Goal: Information Seeking & Learning: Check status

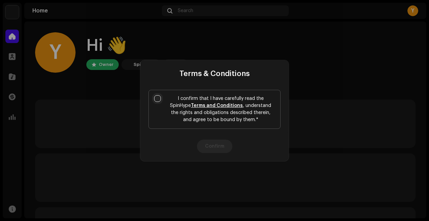
click at [158, 100] on input "I confirm that I have carefully read the SpinHype Terms and Conditions , unders…" at bounding box center [157, 98] width 7 height 7
checkbox input "true"
click at [215, 148] on button "Confirm" at bounding box center [214, 146] width 35 height 13
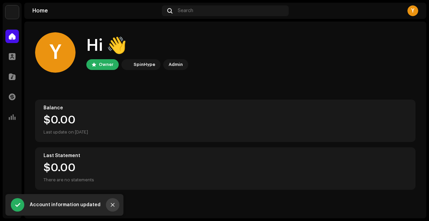
click at [114, 205] on icon "Close" at bounding box center [112, 205] width 5 height 5
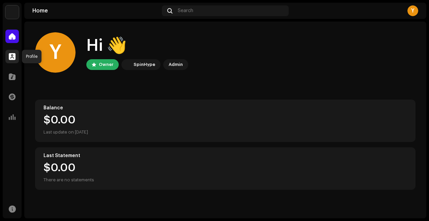
click at [12, 59] on span at bounding box center [12, 56] width 7 height 5
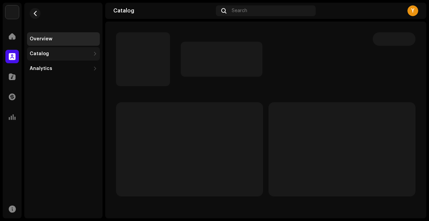
click at [74, 56] on div "Catalog" at bounding box center [60, 53] width 61 height 5
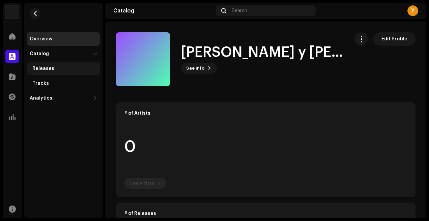
click at [62, 70] on div "Releases" at bounding box center [64, 68] width 65 height 5
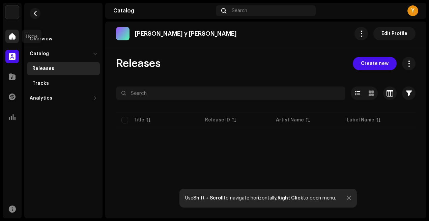
click at [12, 38] on span at bounding box center [12, 36] width 7 height 5
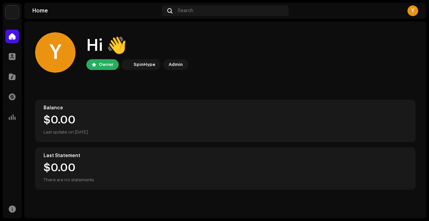
click at [412, 14] on div "Y" at bounding box center [412, 10] width 11 height 11
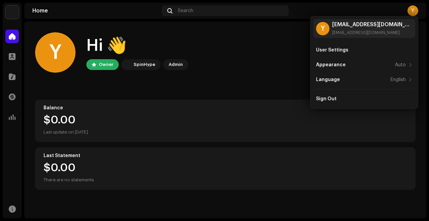
click at [256, 69] on div "Y Hi 👋 Owner SpinHype Admin" at bounding box center [225, 52] width 380 height 40
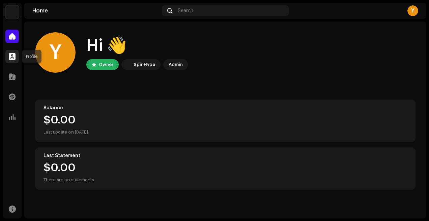
click at [11, 59] on span at bounding box center [12, 56] width 7 height 5
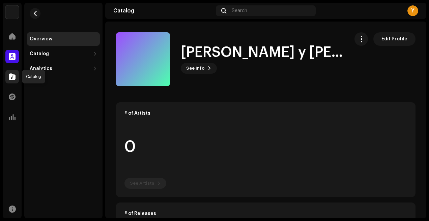
click at [11, 78] on span at bounding box center [12, 76] width 7 height 5
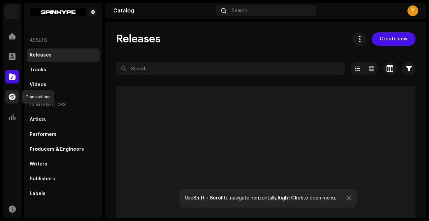
click at [13, 97] on span at bounding box center [12, 96] width 7 height 5
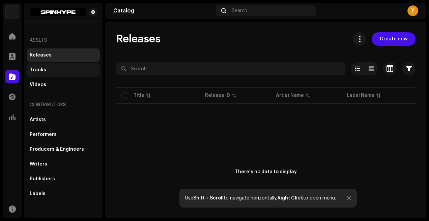
click at [42, 73] on div "Tracks" at bounding box center [63, 69] width 73 height 13
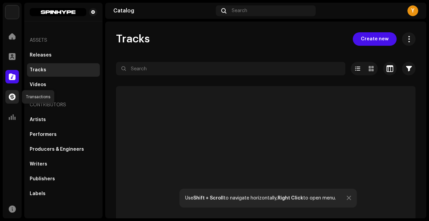
click at [10, 102] on div at bounding box center [11, 96] width 13 height 13
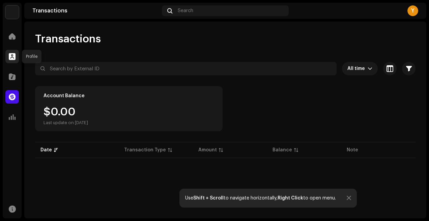
click at [7, 55] on div at bounding box center [11, 56] width 13 height 13
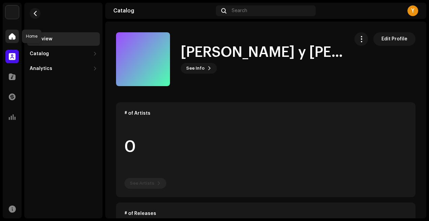
click at [13, 39] on span at bounding box center [12, 36] width 7 height 5
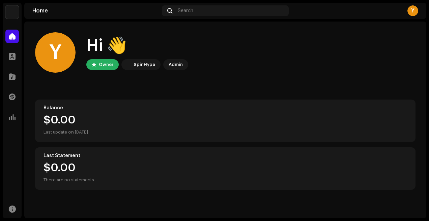
click at [12, 15] on img at bounding box center [11, 11] width 13 height 13
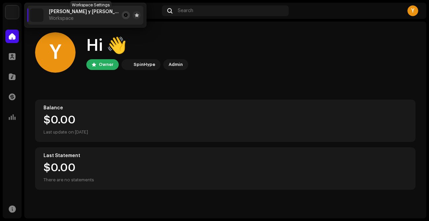
click at [124, 17] on span at bounding box center [126, 14] width 4 height 5
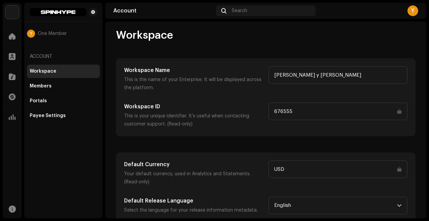
scroll to position [8, 0]
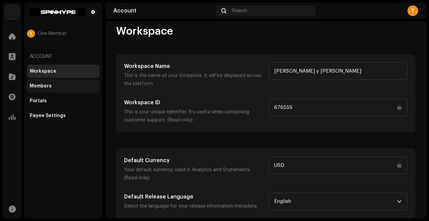
click at [77, 89] on div "Members" at bounding box center [63, 86] width 73 height 13
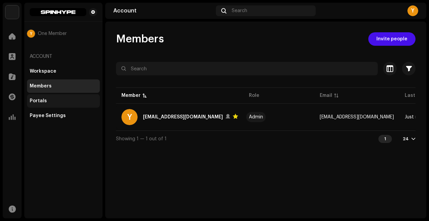
click at [63, 101] on div "Portals" at bounding box center [63, 100] width 67 height 5
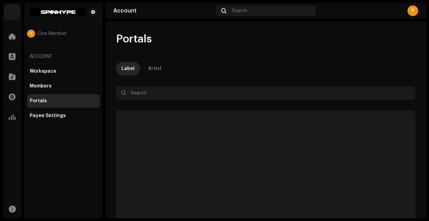
click at [56, 59] on div "Account" at bounding box center [63, 57] width 73 height 16
click at [7, 54] on div at bounding box center [11, 56] width 13 height 13
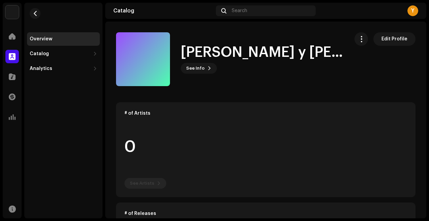
scroll to position [1, 0]
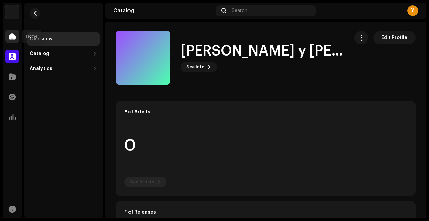
click at [7, 42] on div at bounding box center [11, 36] width 13 height 13
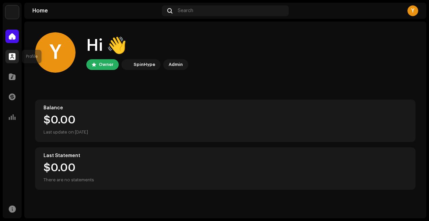
click at [15, 57] on span at bounding box center [12, 56] width 7 height 5
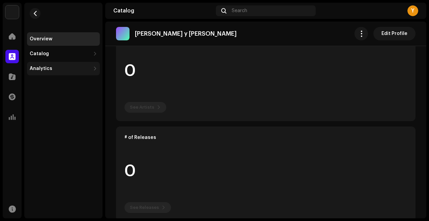
scroll to position [90, 0]
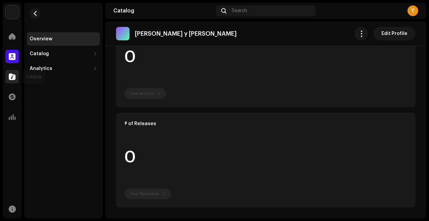
click at [12, 79] on span at bounding box center [12, 76] width 7 height 5
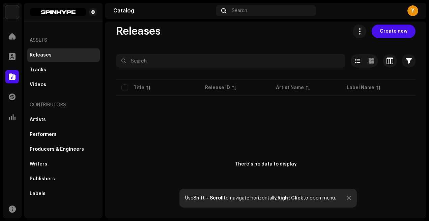
scroll to position [18, 0]
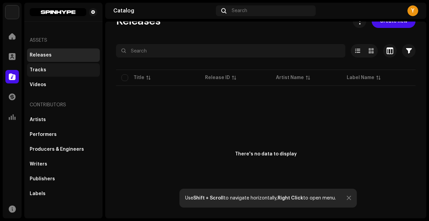
click at [69, 72] on div "Tracks" at bounding box center [63, 69] width 67 height 5
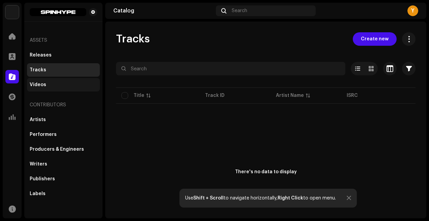
click at [67, 88] on div "Videos" at bounding box center [63, 84] width 73 height 13
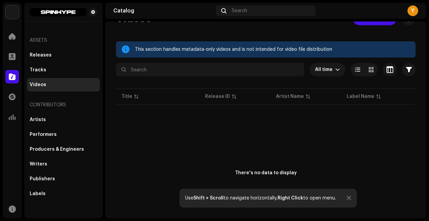
scroll to position [31, 0]
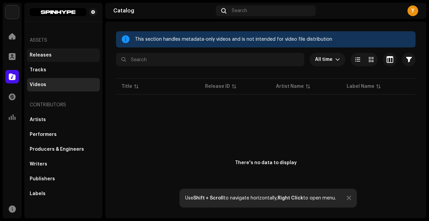
click at [60, 56] on div "Releases" at bounding box center [63, 55] width 67 height 5
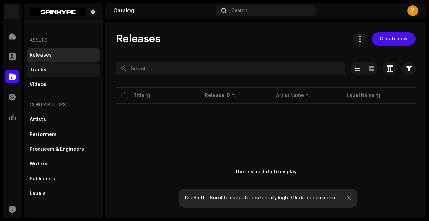
click at [74, 75] on div "Tracks" at bounding box center [63, 69] width 73 height 13
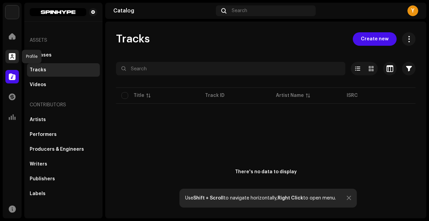
click at [11, 58] on span at bounding box center [12, 56] width 7 height 5
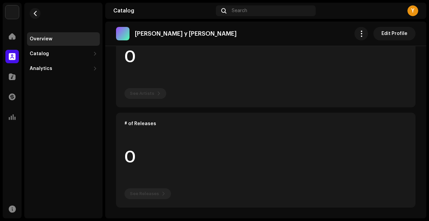
click at [18, 43] on div "Home" at bounding box center [12, 36] width 19 height 19
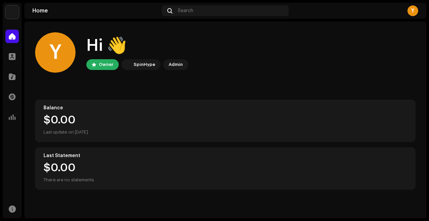
click at [321, 65] on div "Y Hi 👋 Owner SpinHype Admin" at bounding box center [225, 52] width 380 height 40
click at [17, 10] on img at bounding box center [11, 11] width 13 height 13
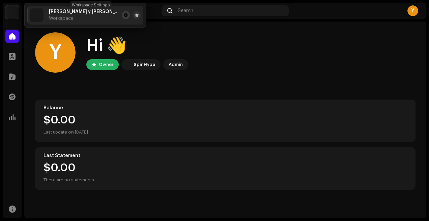
click at [124, 17] on span at bounding box center [126, 14] width 4 height 5
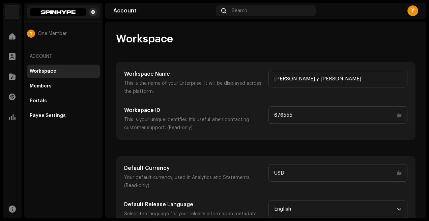
click at [93, 13] on span at bounding box center [93, 11] width 4 height 5
click at [12, 37] on span at bounding box center [12, 36] width 7 height 5
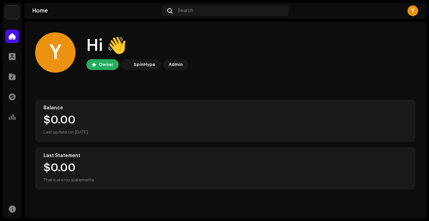
click at [9, 11] on img at bounding box center [11, 11] width 13 height 13
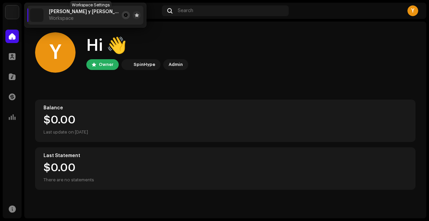
click at [124, 15] on span at bounding box center [126, 14] width 4 height 5
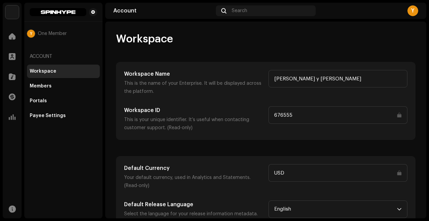
click at [410, 10] on div "Y" at bounding box center [412, 10] width 11 height 11
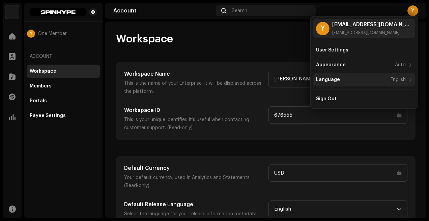
click at [336, 84] on div "Language English" at bounding box center [364, 79] width 102 height 13
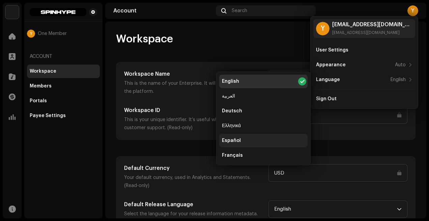
click at [243, 143] on div "Español" at bounding box center [263, 140] width 88 height 13
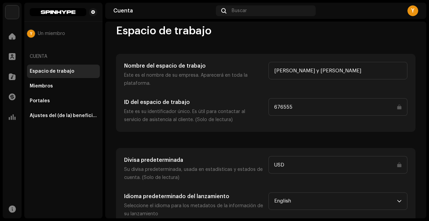
scroll to position [16, 0]
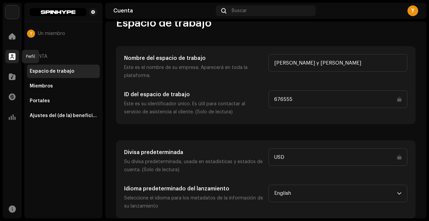
click at [13, 54] on span at bounding box center [12, 56] width 7 height 5
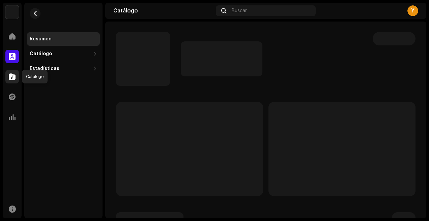
click at [10, 77] on span at bounding box center [12, 76] width 7 height 5
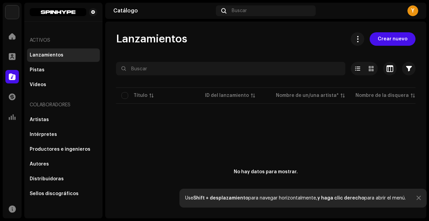
click at [416, 11] on div "Y" at bounding box center [412, 10] width 11 height 11
click at [411, 12] on div "Y" at bounding box center [412, 10] width 11 height 11
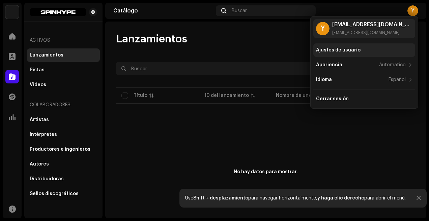
click at [350, 51] on div "Ajustes de usuario" at bounding box center [338, 50] width 44 height 5
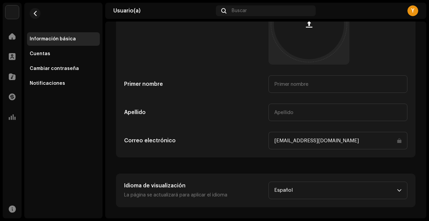
scroll to position [91, 0]
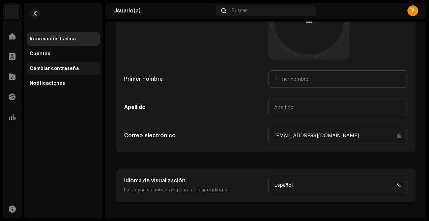
click at [71, 69] on div "Cambiar contraseña" at bounding box center [54, 68] width 49 height 5
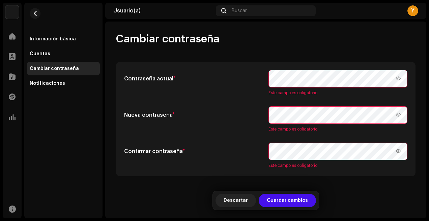
click at [247, 131] on re-m-form-label "Nueva contraseña *" at bounding box center [193, 119] width 139 height 26
click at [261, 34] on div "Cambiar contraseña" at bounding box center [265, 38] width 299 height 13
click at [298, 18] on div "Usuario(a) Buscar Y" at bounding box center [265, 11] width 321 height 16
click at [313, 35] on div "Cambiar contraseña" at bounding box center [265, 38] width 299 height 13
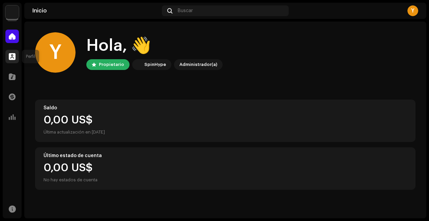
click at [12, 54] on span at bounding box center [12, 56] width 7 height 5
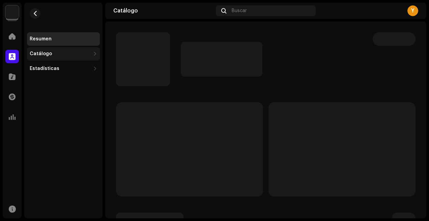
click at [48, 52] on div "Catálogo" at bounding box center [41, 53] width 22 height 5
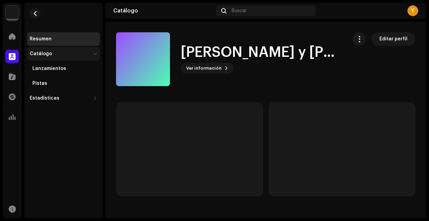
click at [57, 56] on div "Catálogo" at bounding box center [60, 53] width 61 height 5
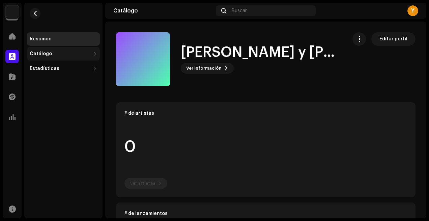
click at [57, 56] on div "Catálogo" at bounding box center [60, 53] width 61 height 5
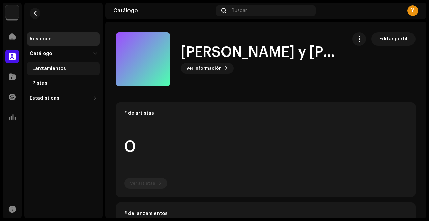
click at [59, 67] on div "Lanzamientos" at bounding box center [49, 68] width 34 height 5
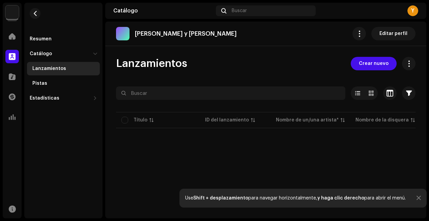
click at [411, 15] on div "Y" at bounding box center [412, 10] width 11 height 11
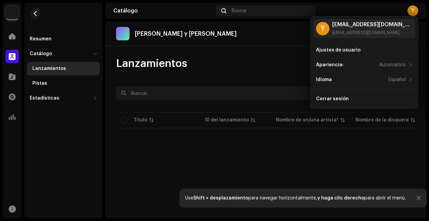
click at [224, 148] on div "No hay datos para mostrar." at bounding box center [265, 197] width 299 height 135
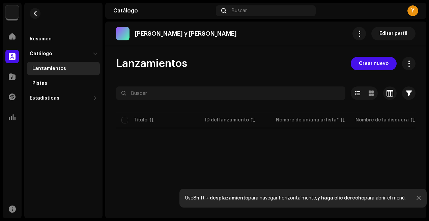
click at [416, 196] on div at bounding box center [418, 198] width 4 height 5
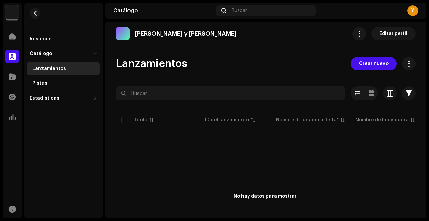
click at [117, 142] on div "No hay datos para mostrar." at bounding box center [265, 197] width 299 height 135
click at [11, 77] on span at bounding box center [12, 76] width 7 height 5
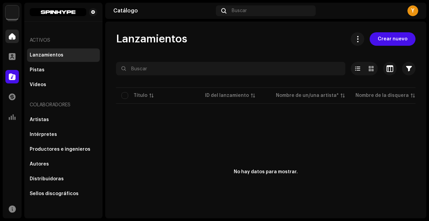
click at [12, 37] on span at bounding box center [12, 36] width 7 height 5
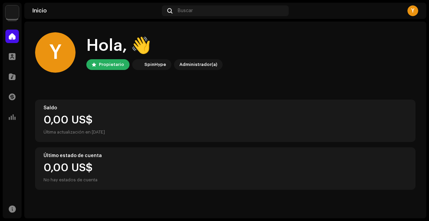
click at [15, 13] on img at bounding box center [11, 11] width 13 height 13
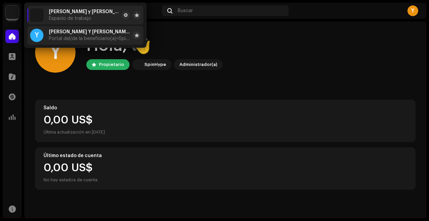
click at [75, 35] on div "Yanley Y Yonrey Portal del/de la beneficiario(a) <SpinHype>" at bounding box center [89, 35] width 81 height 12
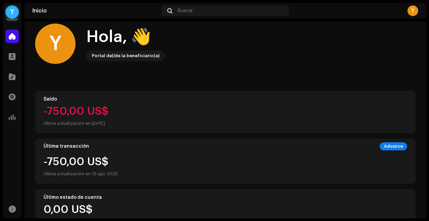
scroll to position [22, 0]
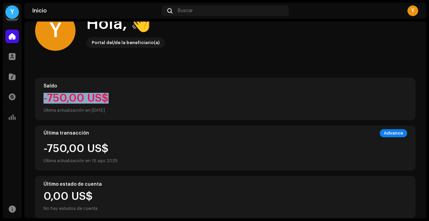
drag, startPoint x: 43, startPoint y: 92, endPoint x: 134, endPoint y: 99, distance: 90.6
click at [134, 99] on div "Saldo -750,00 US$ Última actualización en [DATE]" at bounding box center [225, 99] width 380 height 42
click at [195, 90] on div "Saldo -750,00 US$ Última actualización en [DATE]" at bounding box center [225, 99] width 380 height 42
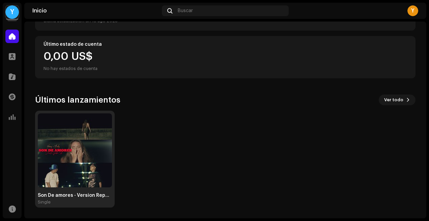
scroll to position [0, 0]
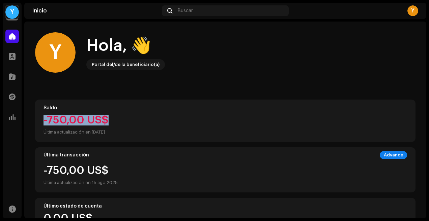
drag, startPoint x: 38, startPoint y: 117, endPoint x: 137, endPoint y: 121, distance: 99.5
click at [137, 121] on div "Saldo -750,00 US$ Última actualización en [DATE]" at bounding box center [225, 121] width 380 height 42
click at [357, 68] on div "Y Hola, 👋 Portal del/de la beneficiario(a)" at bounding box center [225, 52] width 380 height 40
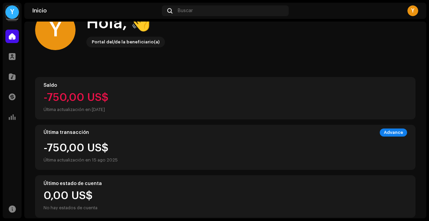
scroll to position [160, 0]
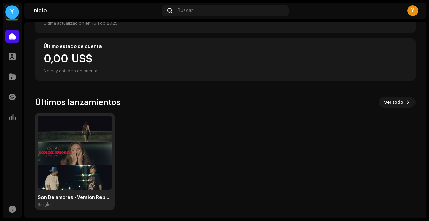
click at [71, 156] on img at bounding box center [75, 153] width 74 height 74
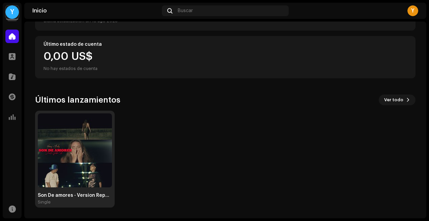
click at [96, 162] on img at bounding box center [75, 151] width 74 height 74
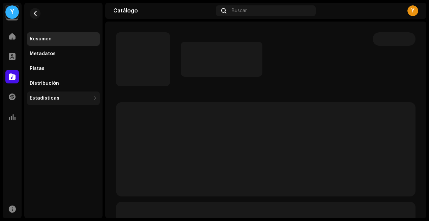
click at [51, 101] on div "Estadísticas" at bounding box center [63, 98] width 73 height 13
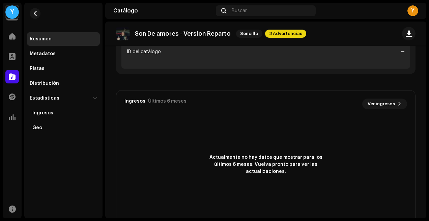
scroll to position [339, 0]
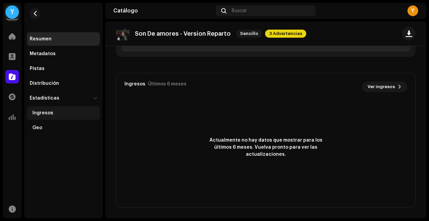
click at [49, 115] on div "Ingresos" at bounding box center [42, 113] width 21 height 5
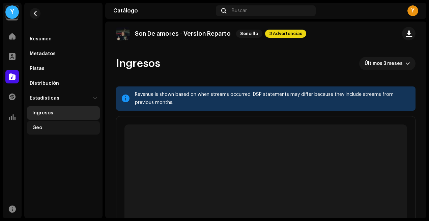
click at [44, 130] on div "Geo" at bounding box center [64, 127] width 65 height 5
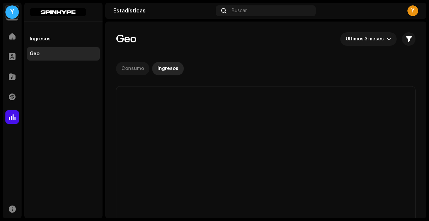
click at [132, 67] on div "Consumo" at bounding box center [132, 68] width 23 height 13
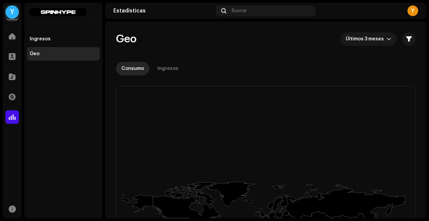
scroll to position [116, 0]
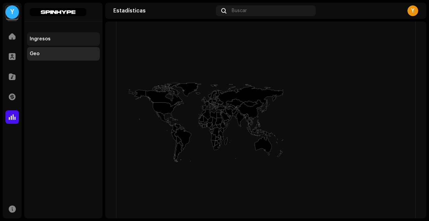
click at [52, 37] on div "Ingresos" at bounding box center [63, 38] width 67 height 5
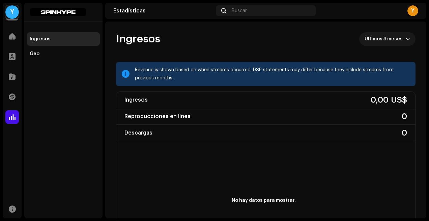
click at [130, 10] on div "Estadísticas" at bounding box center [163, 10] width 100 height 5
click at [12, 120] on span at bounding box center [12, 117] width 7 height 5
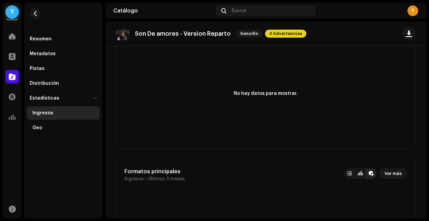
scroll to position [1109, 0]
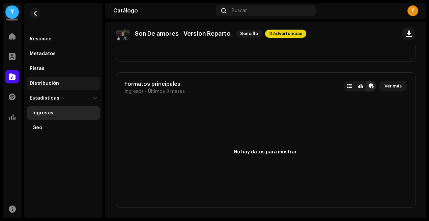
click at [61, 87] on div "Distribución" at bounding box center [63, 83] width 73 height 13
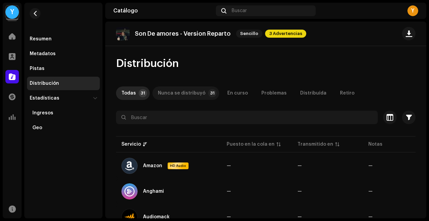
click at [181, 97] on div "Nunca se distribuyó" at bounding box center [182, 93] width 48 height 13
click at [230, 92] on div "En curso" at bounding box center [237, 93] width 21 height 13
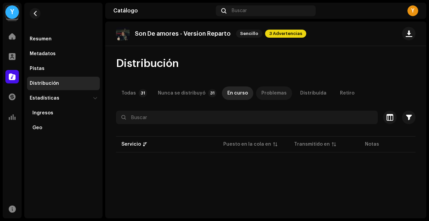
click at [270, 92] on div "Problemas" at bounding box center [273, 93] width 25 height 13
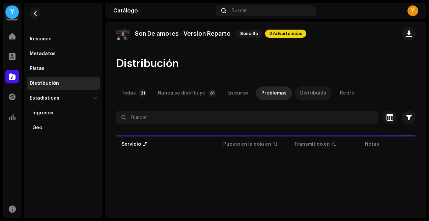
click at [307, 92] on div "Distribuída" at bounding box center [313, 93] width 26 height 13
click at [341, 93] on div "Retiro" at bounding box center [347, 93] width 14 height 13
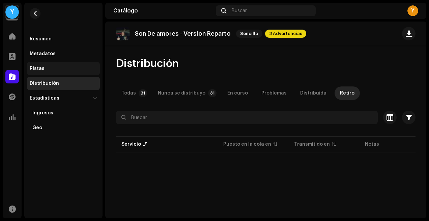
click at [61, 69] on div "Pistas" at bounding box center [63, 68] width 67 height 5
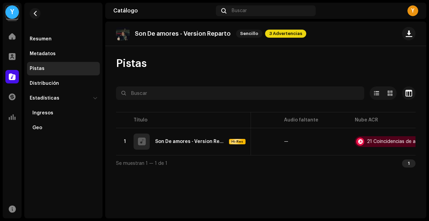
scroll to position [0, 279]
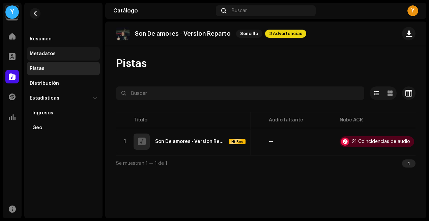
click at [63, 58] on div "Metadatos" at bounding box center [63, 53] width 73 height 13
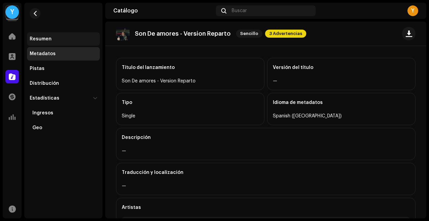
scroll to position [26, 0]
